Goal: Task Accomplishment & Management: Use online tool/utility

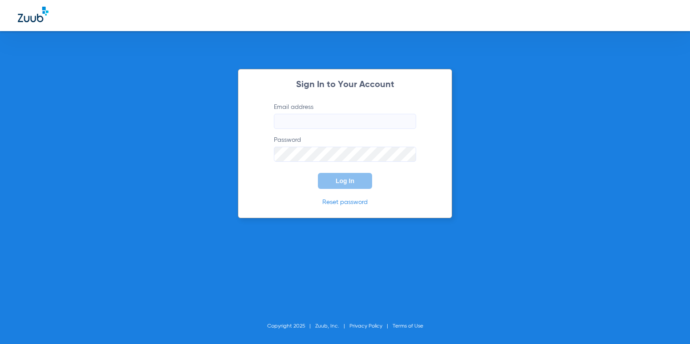
click at [313, 111] on label "Email address" at bounding box center [345, 116] width 142 height 26
click at [313, 114] on input "Email address" at bounding box center [345, 121] width 142 height 15
click at [309, 118] on input "Email address" at bounding box center [345, 121] width 142 height 15
type input "[EMAIL_ADDRESS][DOMAIN_NAME]"
click at [318, 173] on button "Log In" at bounding box center [345, 181] width 54 height 16
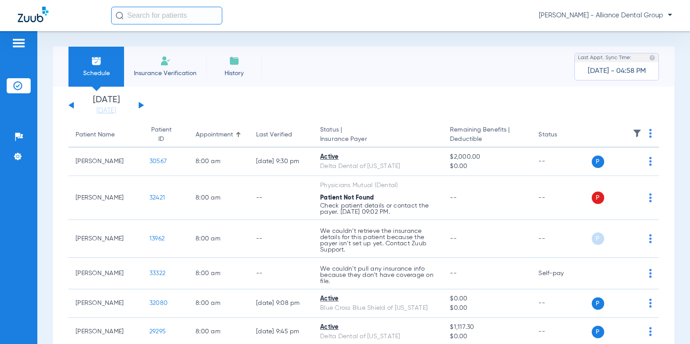
click at [166, 59] on img at bounding box center [165, 61] width 11 height 11
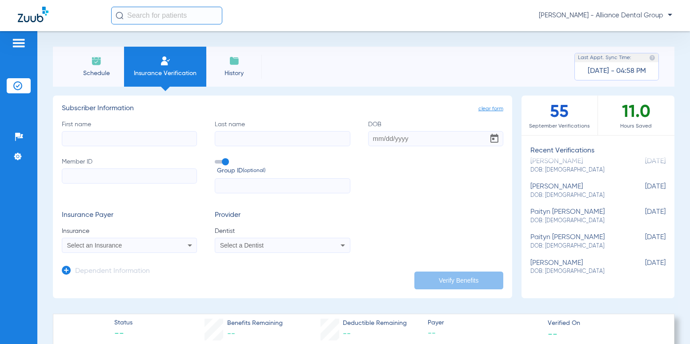
click at [90, 52] on li "Schedule" at bounding box center [96, 67] width 56 height 40
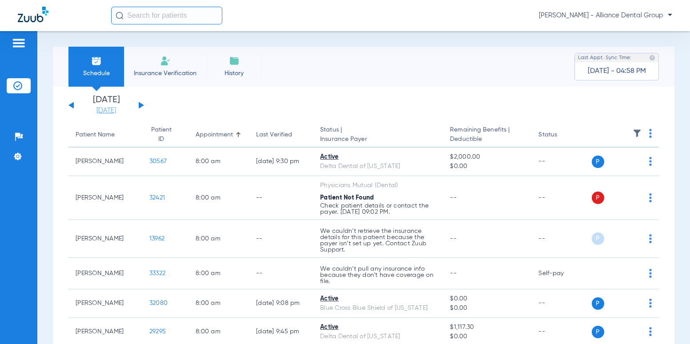
click at [112, 110] on link "[DATE]" at bounding box center [106, 110] width 53 height 9
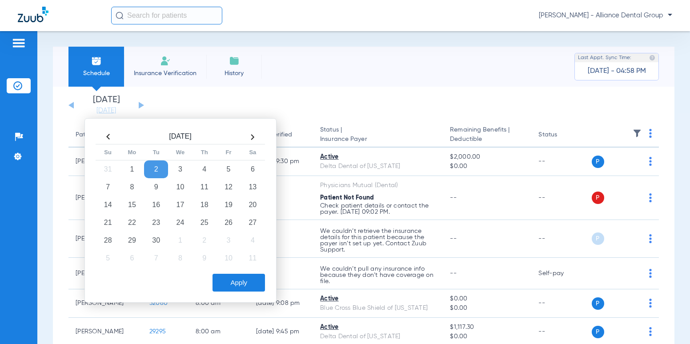
click at [150, 172] on td "2" at bounding box center [156, 169] width 24 height 18
click at [243, 283] on button "Apply" at bounding box center [238, 283] width 52 height 18
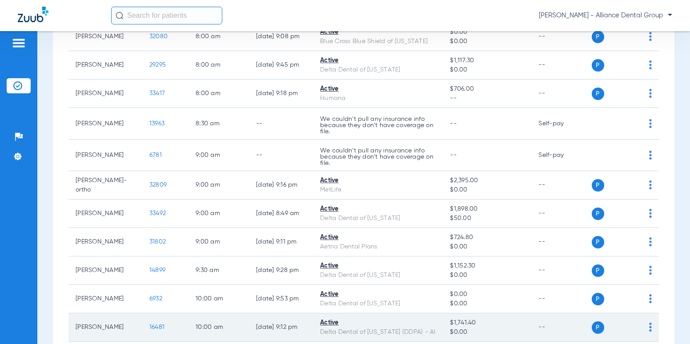
scroll to position [89, 0]
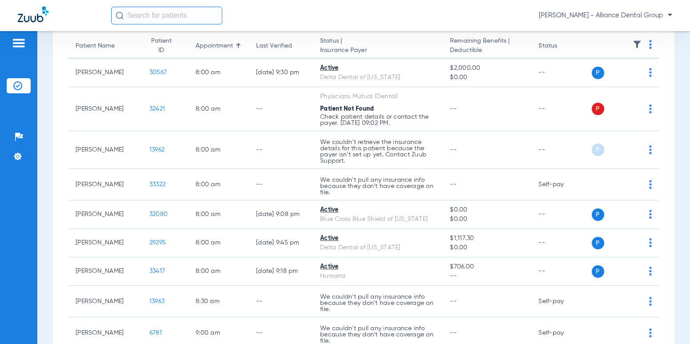
click at [172, 14] on input "text" at bounding box center [166, 16] width 111 height 18
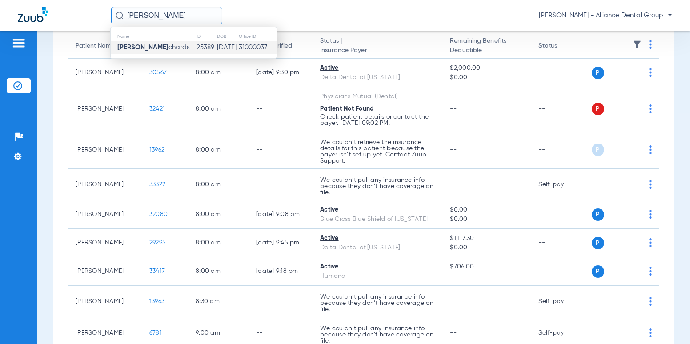
type input "[PERSON_NAME]"
click at [196, 48] on td "25389" at bounding box center [206, 47] width 20 height 12
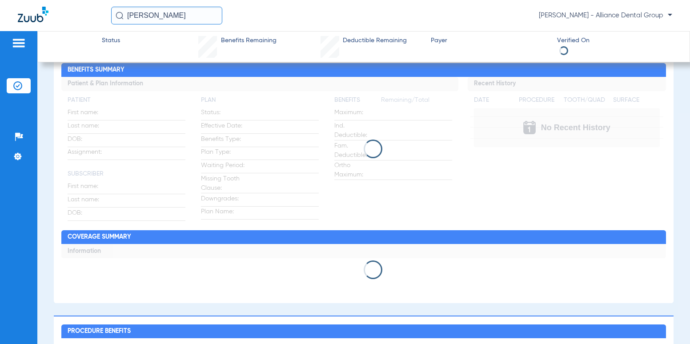
scroll to position [228, 0]
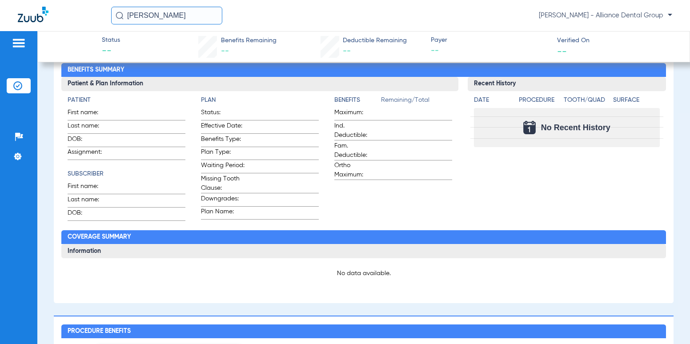
click at [181, 13] on input "[PERSON_NAME]" at bounding box center [166, 16] width 111 height 18
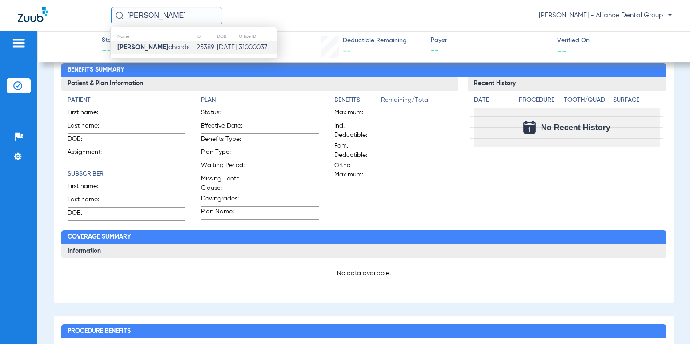
click at [168, 48] on span "[PERSON_NAME]" at bounding box center [153, 47] width 72 height 7
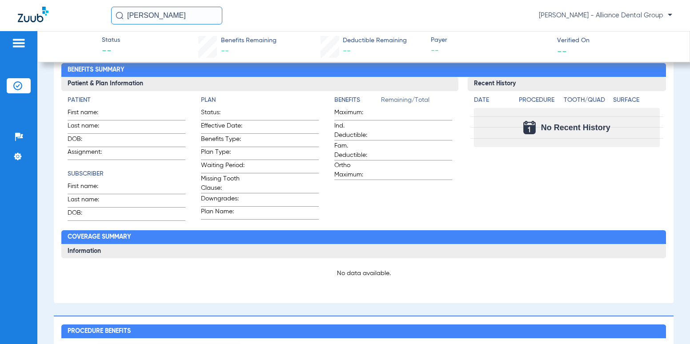
click at [168, 48] on div "Status -- Benefits Remaining -- Deductible Remaining -- Payer -- Verified On --" at bounding box center [363, 46] width 652 height 31
click at [258, 41] on span "Benefits Remaining" at bounding box center [249, 40] width 56 height 9
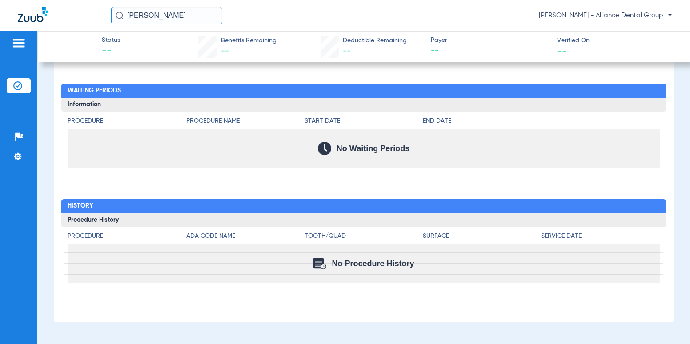
scroll to position [550, 0]
